Goal: Task Accomplishment & Management: Manage account settings

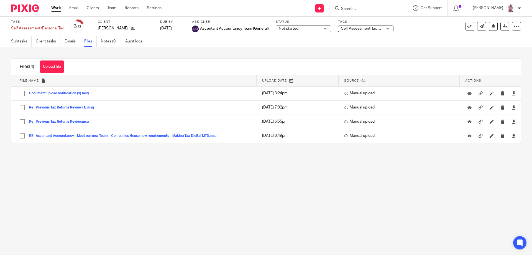
click at [364, 10] on input "Search" at bounding box center [365, 9] width 50 height 5
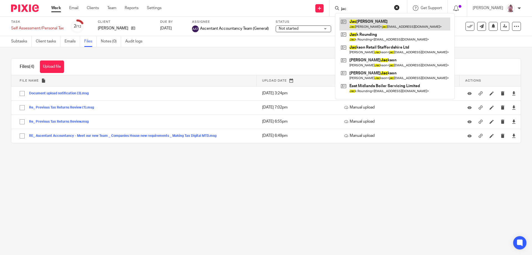
click at [380, 20] on link at bounding box center [394, 23] width 111 height 13
click at [373, 10] on input "jac" at bounding box center [365, 9] width 50 height 5
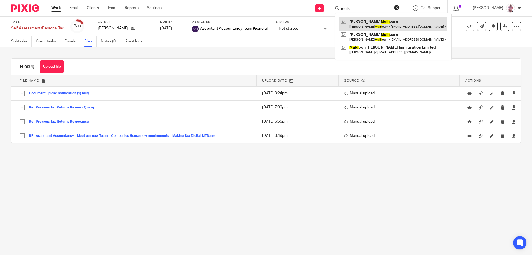
type input "mulh"
click at [388, 22] on link at bounding box center [393, 23] width 108 height 13
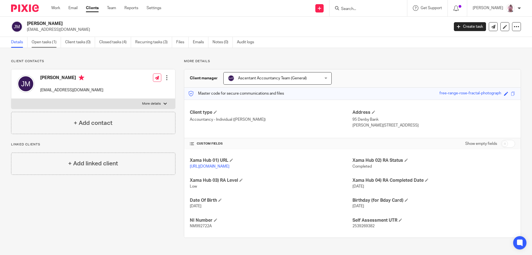
click at [54, 39] on link "Open tasks (1)" at bounding box center [46, 42] width 29 height 11
click at [52, 45] on link "Open tasks (1)" at bounding box center [46, 42] width 29 height 11
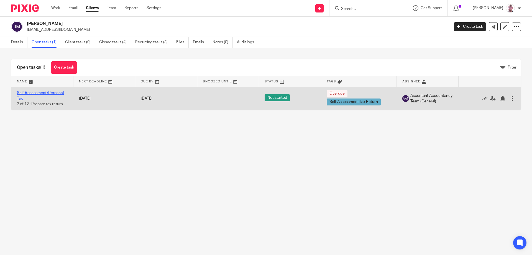
click at [36, 91] on link "Self Assessment/Personal Tax" at bounding box center [40, 95] width 47 height 9
click at [55, 93] on link "Self Assessment/Personal Tax" at bounding box center [40, 95] width 47 height 9
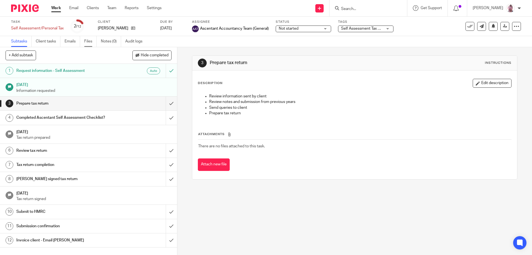
click at [89, 42] on link "Files" at bounding box center [90, 41] width 12 height 11
click at [86, 42] on link "Files" at bounding box center [90, 41] width 12 height 11
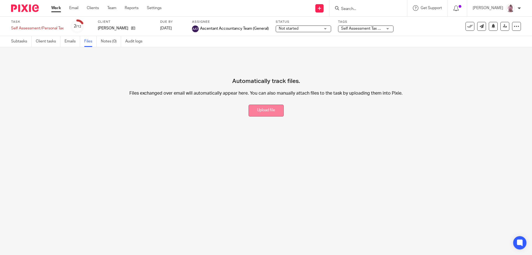
click at [266, 109] on button "Upload file" at bounding box center [265, 110] width 35 height 12
click at [257, 109] on button "Upload file" at bounding box center [265, 110] width 35 height 12
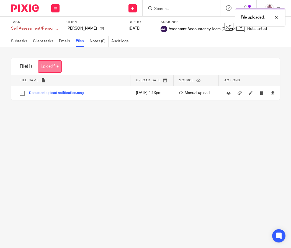
click at [51, 67] on button "Upload file" at bounding box center [50, 66] width 24 height 12
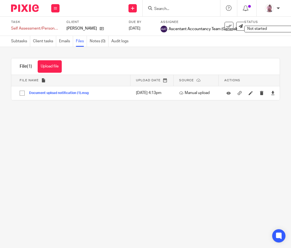
click at [187, 66] on div "File (1) Upload file Download selected Delete selected" at bounding box center [145, 66] width 268 height 17
click at [37, 65] on div "File (1) Upload file Download selected Delete selected" at bounding box center [40, 66] width 59 height 16
click at [45, 66] on button "Upload file" at bounding box center [50, 66] width 24 height 12
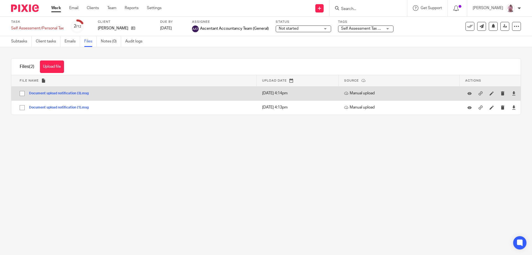
click at [81, 94] on button "Document upload notification (3).msg" at bounding box center [61, 93] width 64 height 4
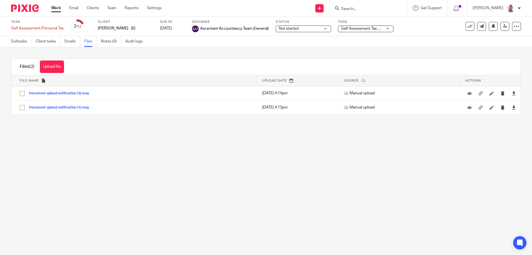
click at [291, 9] on input "Search" at bounding box center [365, 9] width 50 height 5
type input "han"
